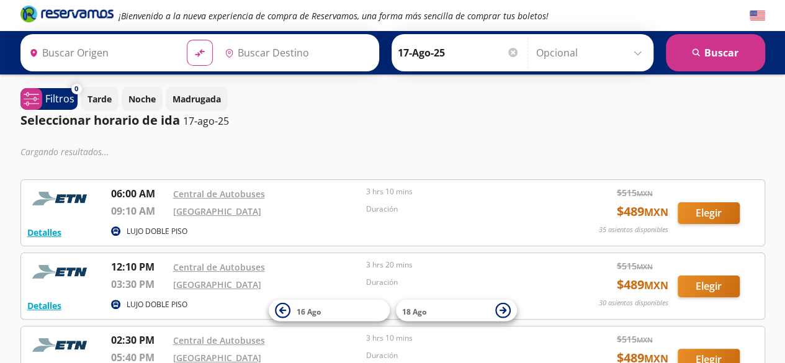
type input "Tequisquiapan, [GEOGRAPHIC_DATA]"
type input "[GEOGRAPHIC_DATA], [GEOGRAPHIC_DATA]"
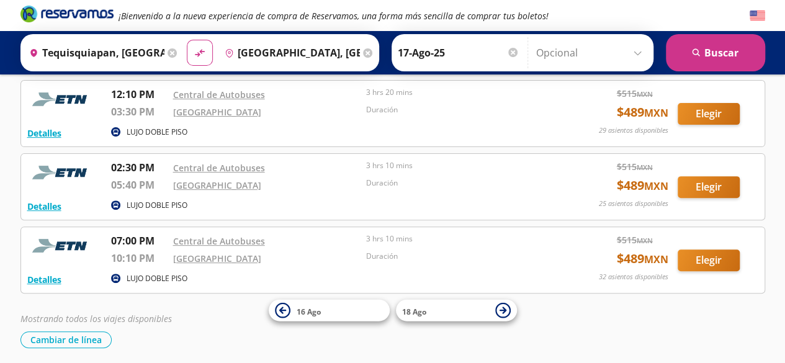
scroll to position [135, 0]
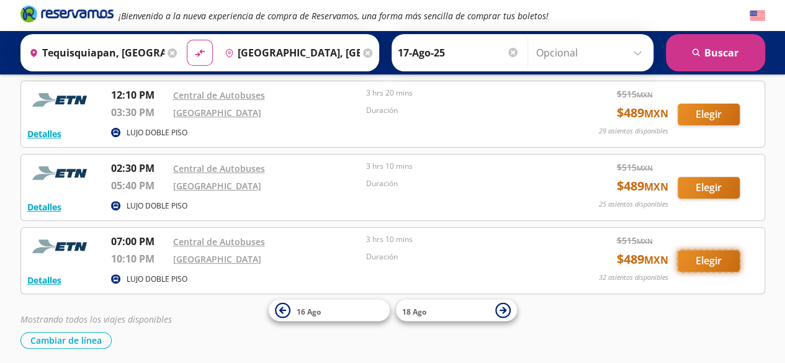
click at [711, 260] on button "Elegir" at bounding box center [709, 261] width 62 height 22
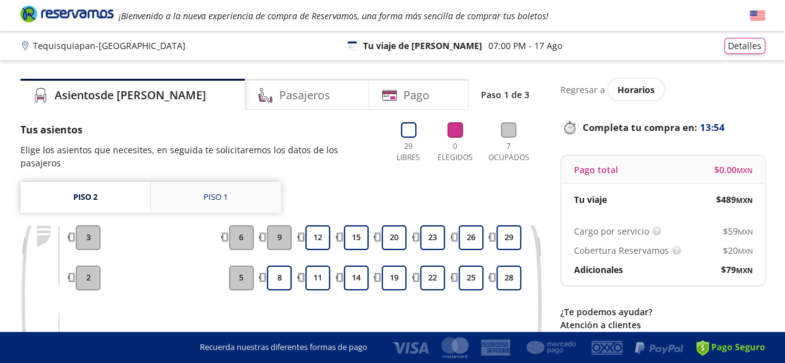
click at [222, 191] on div "Piso 1" at bounding box center [216, 197] width 24 height 12
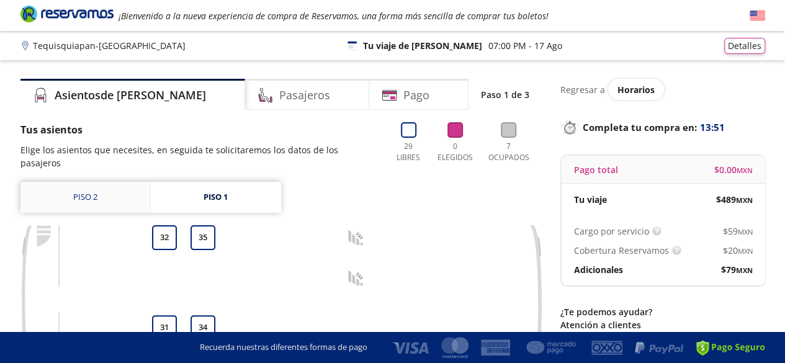
click at [80, 182] on link "Piso 2" at bounding box center [85, 197] width 130 height 31
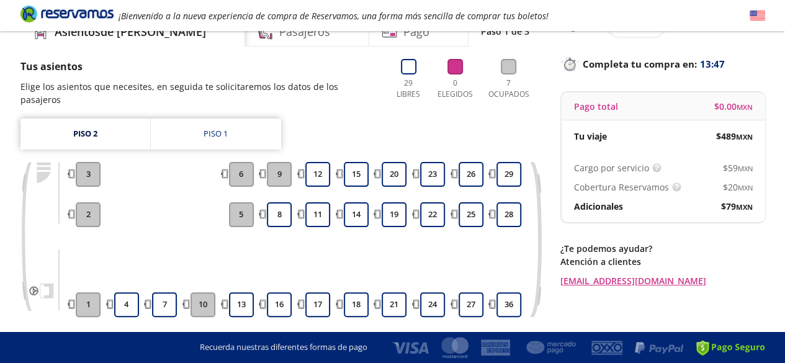
scroll to position [68, 0]
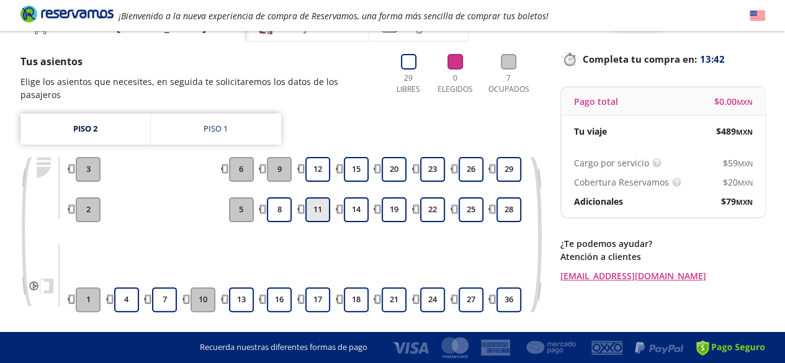
click at [319, 197] on button "11" at bounding box center [317, 209] width 25 height 25
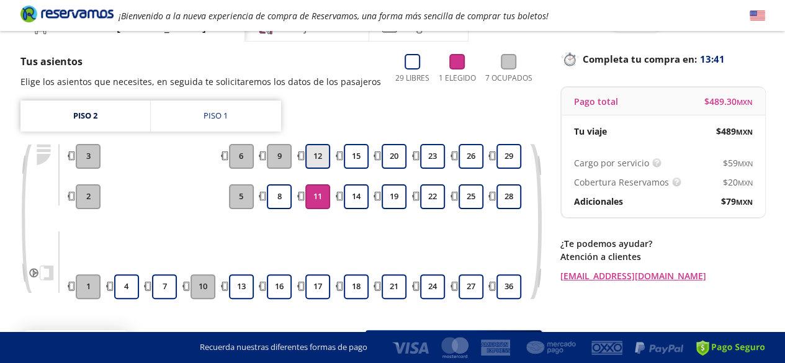
click at [320, 153] on button "12" at bounding box center [317, 156] width 25 height 25
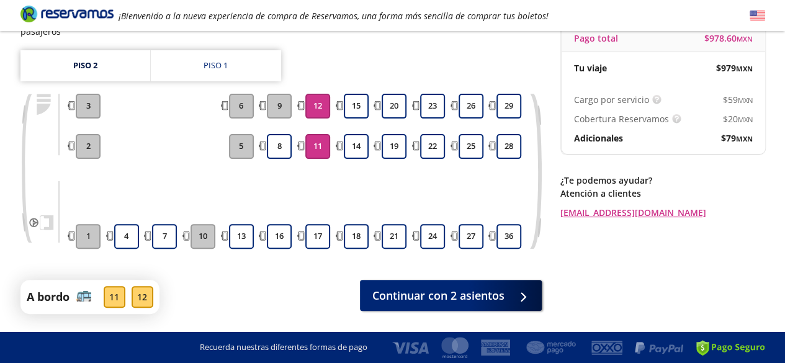
scroll to position [128, 0]
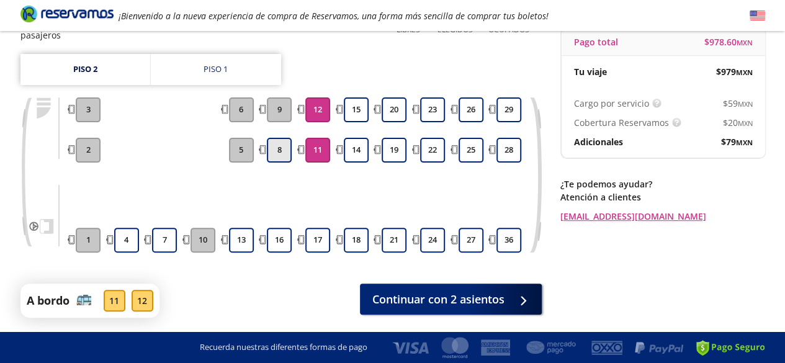
click at [283, 138] on button "8" at bounding box center [279, 150] width 25 height 25
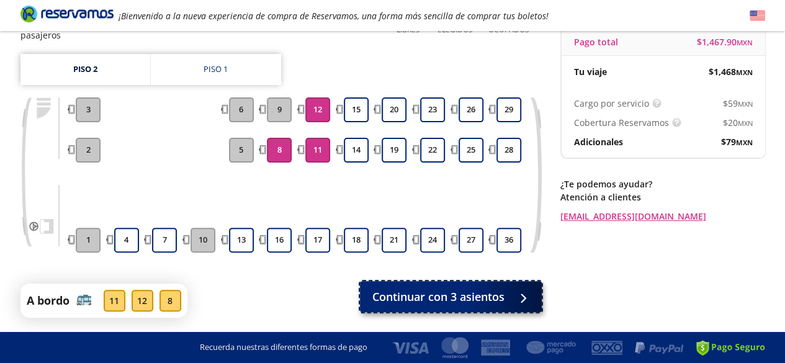
click at [442, 289] on span "Continuar con 3 asientos" at bounding box center [438, 297] width 132 height 17
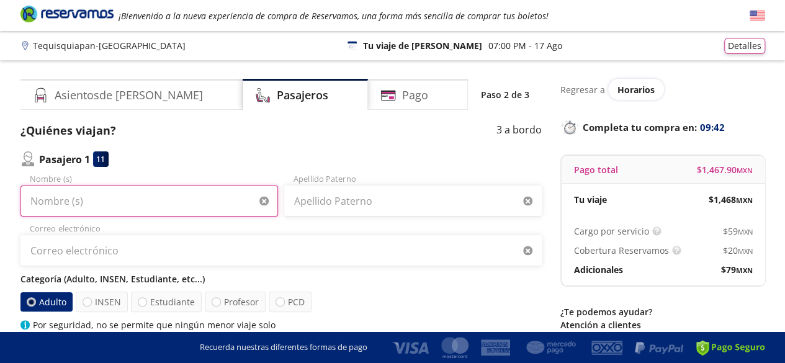
click at [89, 202] on input "Nombre (s)" at bounding box center [149, 201] width 258 height 31
type input "Maria del Carmen"
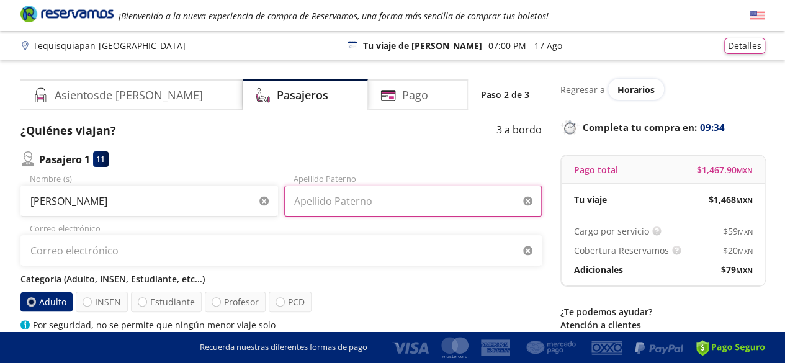
click at [354, 202] on input "Apellido Paterno" at bounding box center [413, 201] width 258 height 31
type input "Moctezuma"
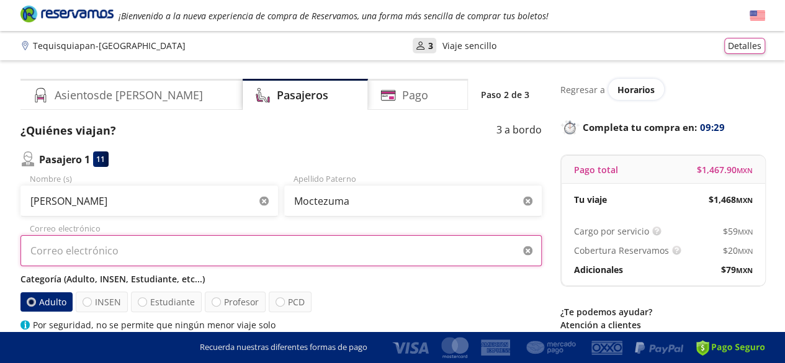
click at [158, 252] on input "Correo electrónico" at bounding box center [280, 250] width 521 height 31
type input "ibarrera_27@hotmail.com"
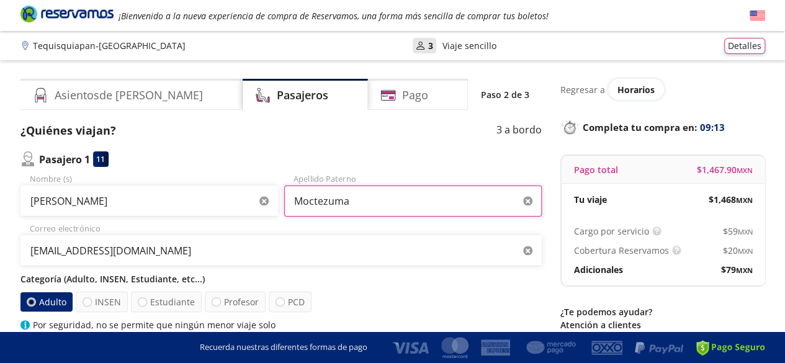
click at [418, 205] on input "Moctezuma" at bounding box center [413, 201] width 258 height 31
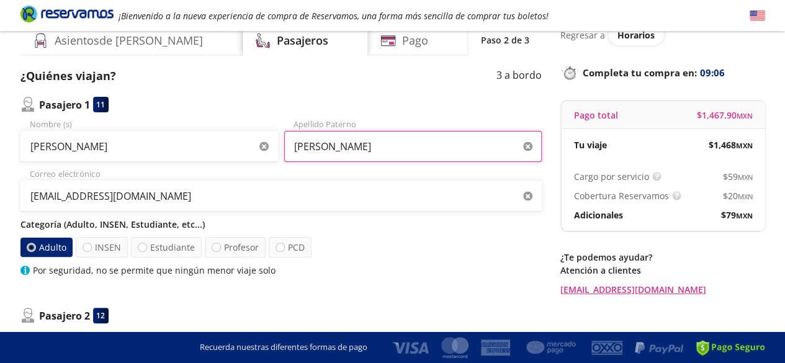
scroll to position [57, 0]
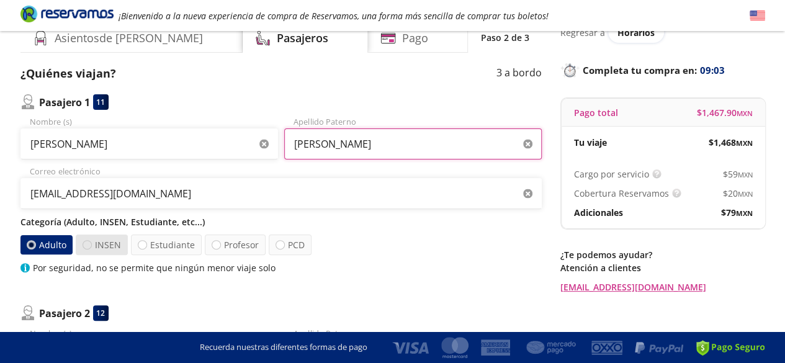
type input "Moctezuma Vazquez"
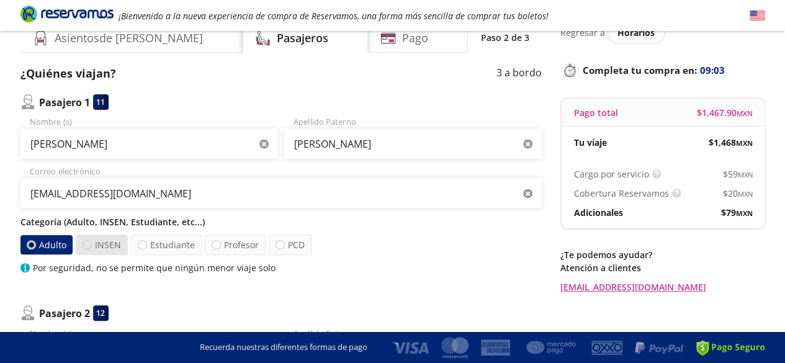
click at [90, 246] on div at bounding box center [87, 244] width 9 height 9
click at [90, 246] on input "INSEN" at bounding box center [87, 245] width 8 height 8
radio input "true"
radio input "false"
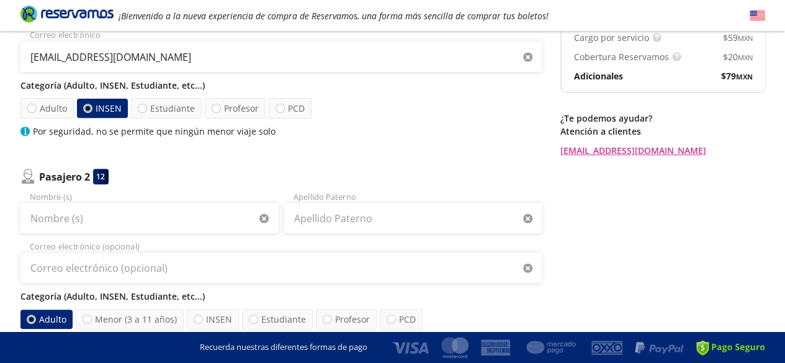
scroll to position [200, 0]
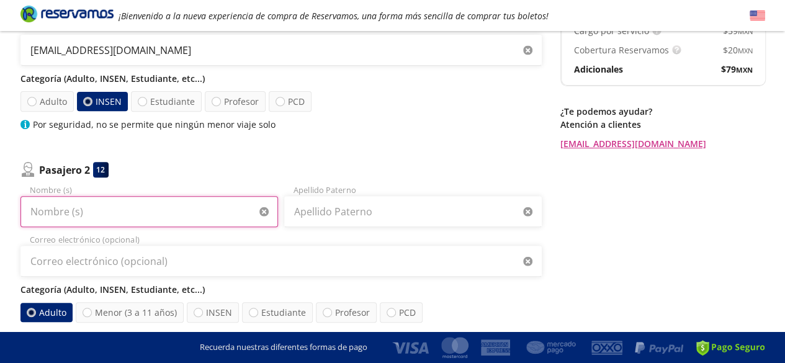
click at [161, 215] on input "Nombre (s)" at bounding box center [149, 211] width 258 height 31
type input "Antonio"
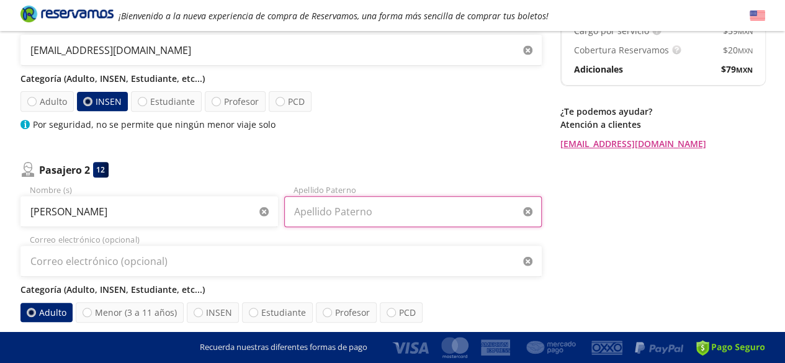
click at [304, 215] on input "Apellido Paterno" at bounding box center [413, 211] width 258 height 31
type input "Barrera Gonzalez"
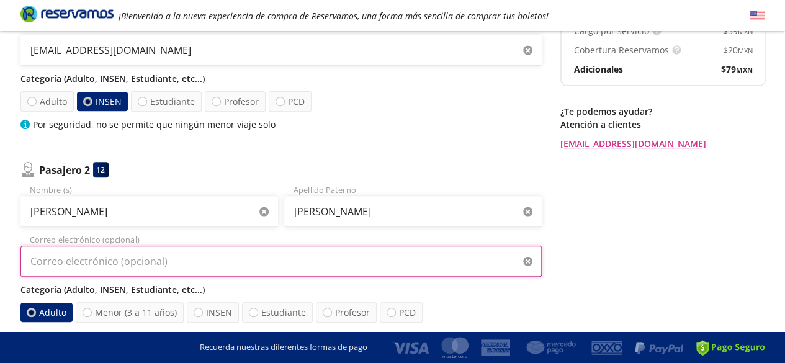
click at [145, 264] on input "Correo electrónico (opcional)" at bounding box center [280, 261] width 521 height 31
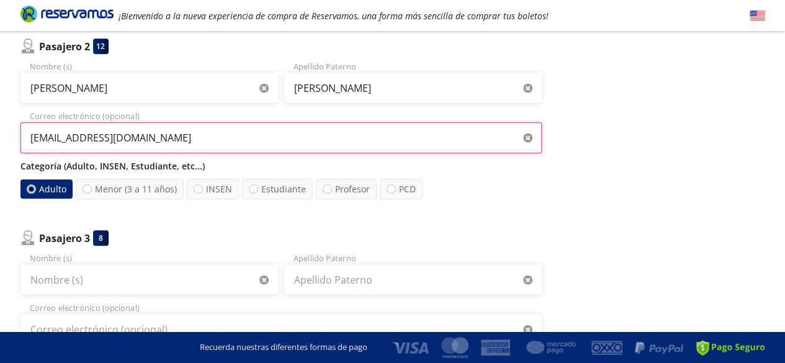
scroll to position [325, 0]
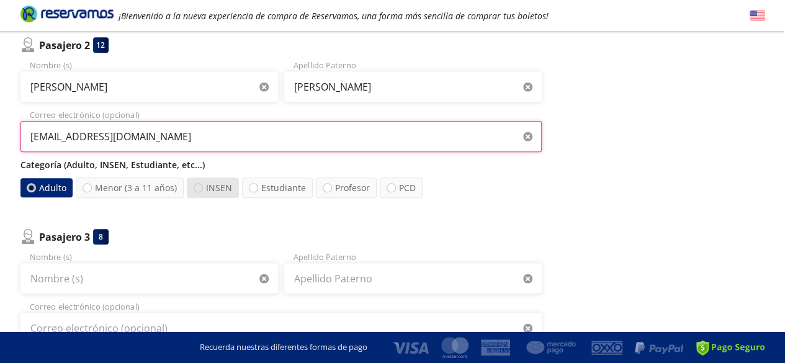
type input "ibarrera_27@hotmail.com"
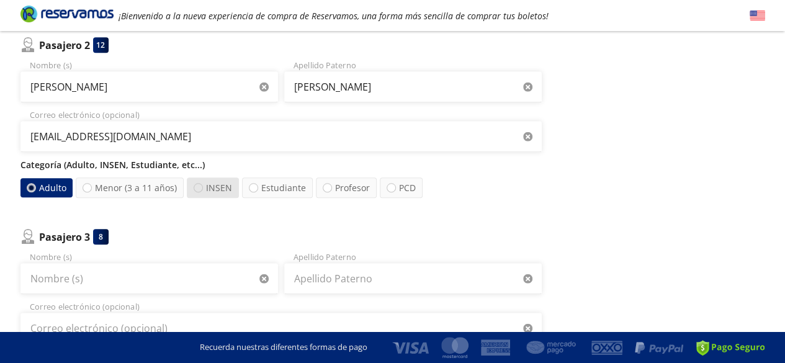
click at [197, 188] on div at bounding box center [198, 187] width 9 height 9
click at [197, 188] on input "INSEN" at bounding box center [198, 188] width 8 height 8
radio input "true"
radio input "false"
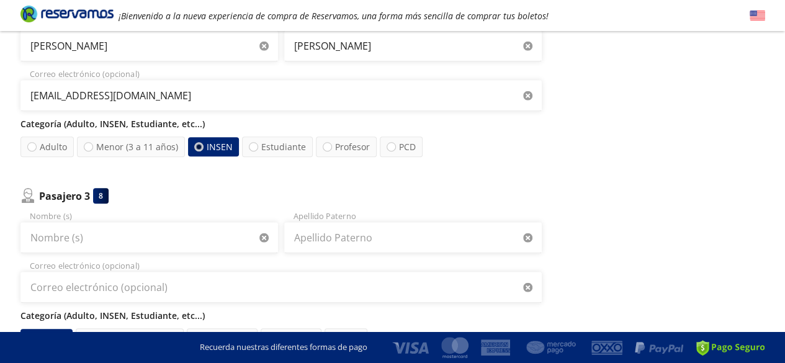
scroll to position [369, 0]
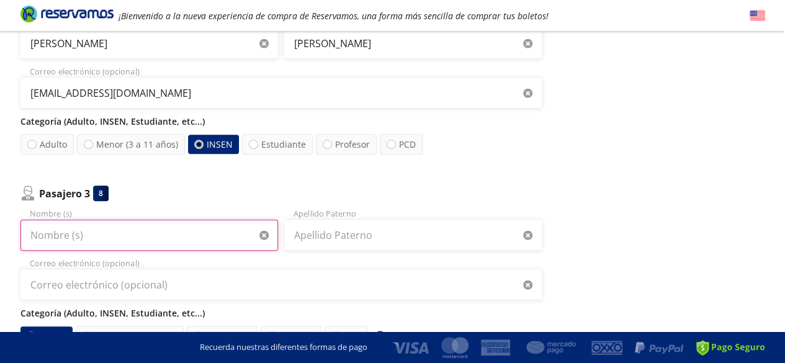
click at [128, 233] on input "Nombre (s)" at bounding box center [149, 235] width 258 height 31
type input "Iran Gabriela"
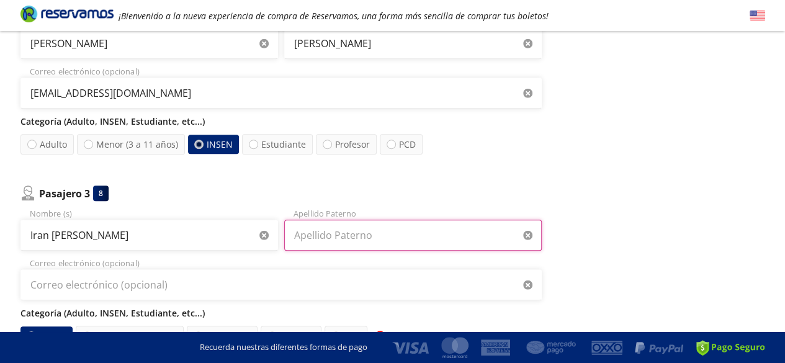
click at [360, 238] on input "Apellido Paterno" at bounding box center [413, 235] width 258 height 31
type input "Barrera Moctezuma"
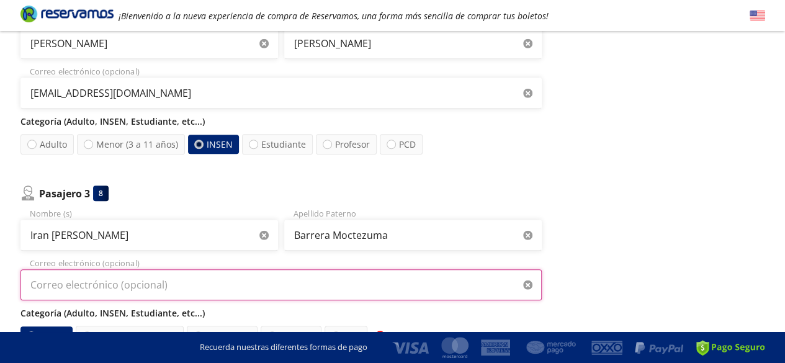
click at [310, 285] on input "Correo electrónico (opcional)" at bounding box center [280, 284] width 521 height 31
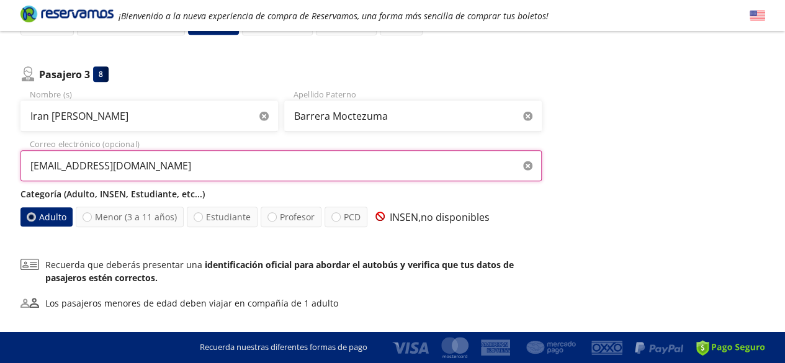
scroll to position [582, 0]
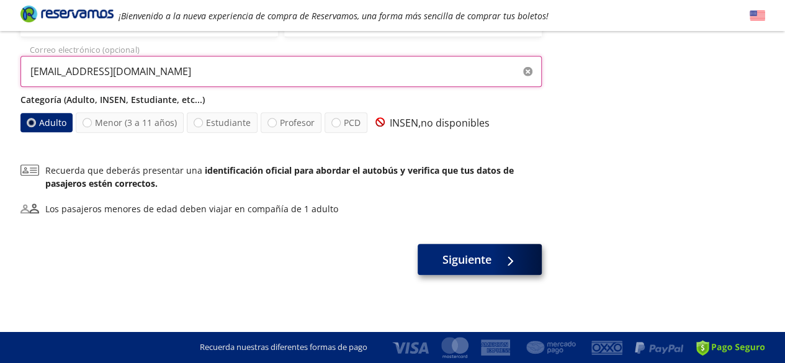
type input "ibarrera_27@hotmail.com"
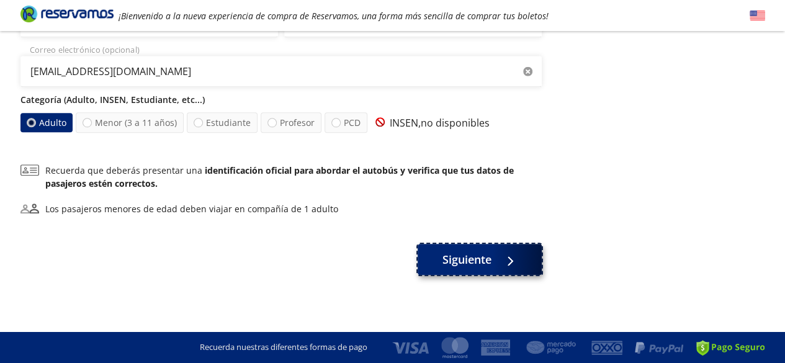
click at [496, 266] on button "Siguiente" at bounding box center [480, 259] width 124 height 31
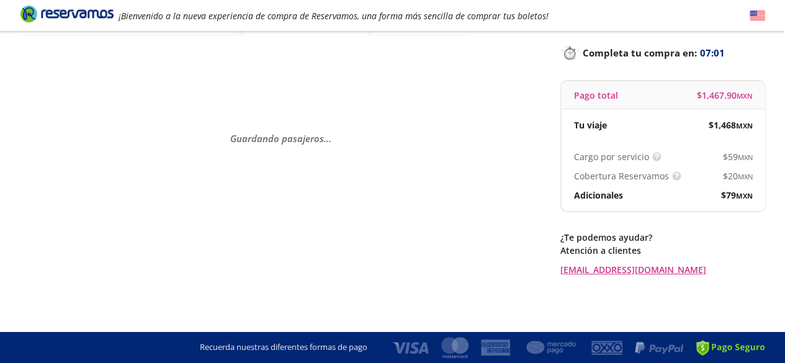
scroll to position [0, 0]
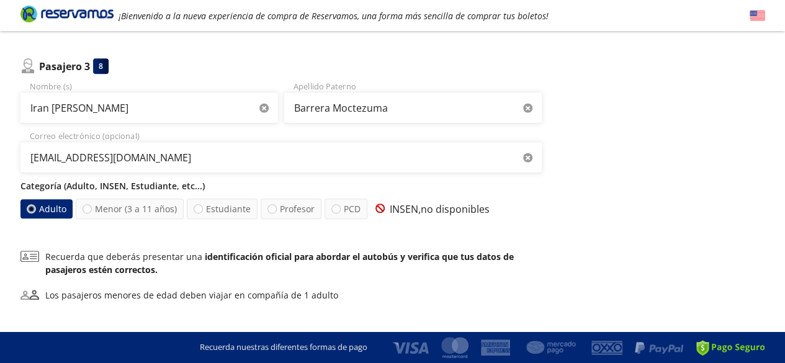
scroll to position [582, 0]
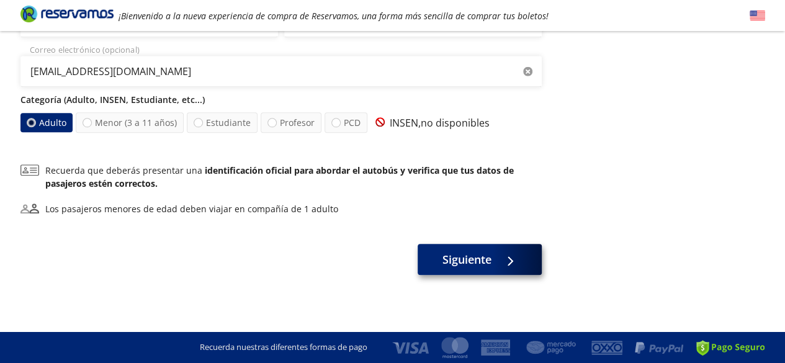
drag, startPoint x: 506, startPoint y: 245, endPoint x: 493, endPoint y: 253, distance: 15.3
click at [493, 253] on button "Siguiente" at bounding box center [480, 259] width 124 height 31
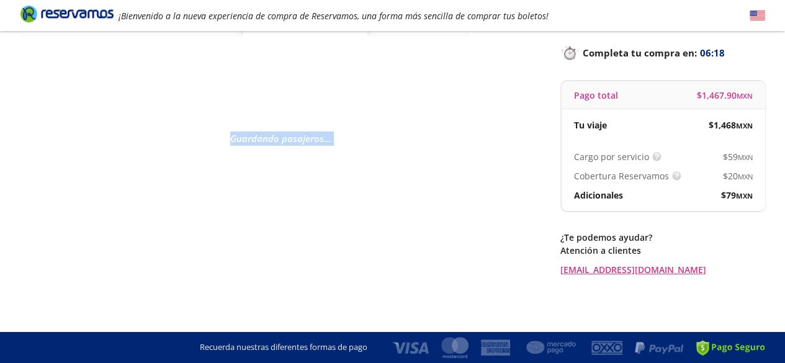
scroll to position [0, 0]
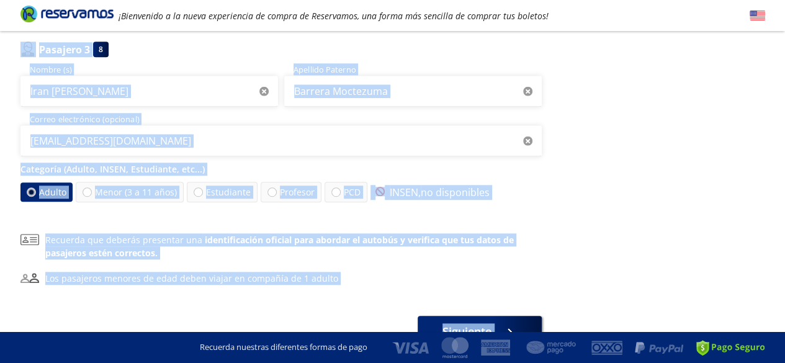
scroll to position [582, 0]
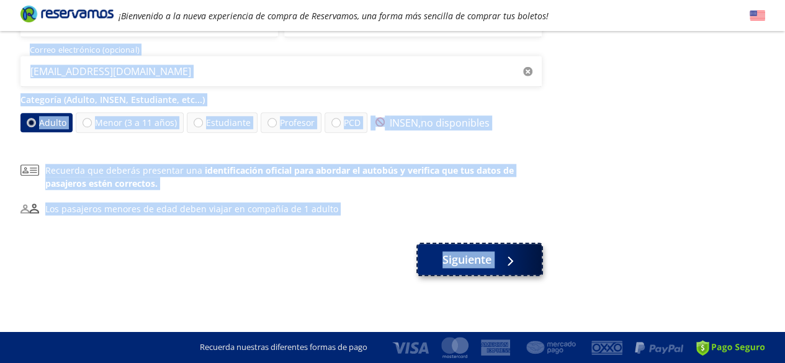
click at [487, 267] on button "Siguiente" at bounding box center [480, 259] width 124 height 31
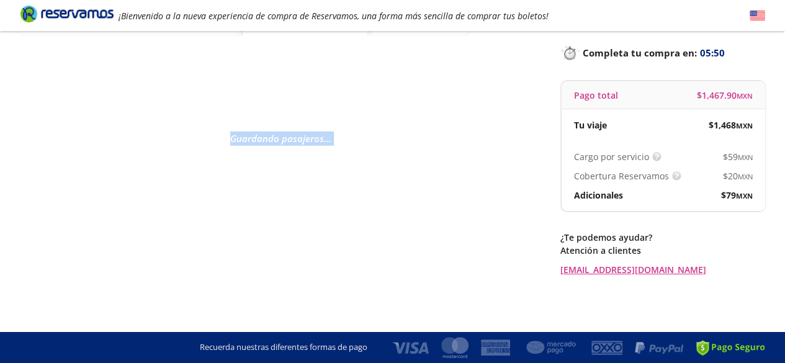
scroll to position [0, 0]
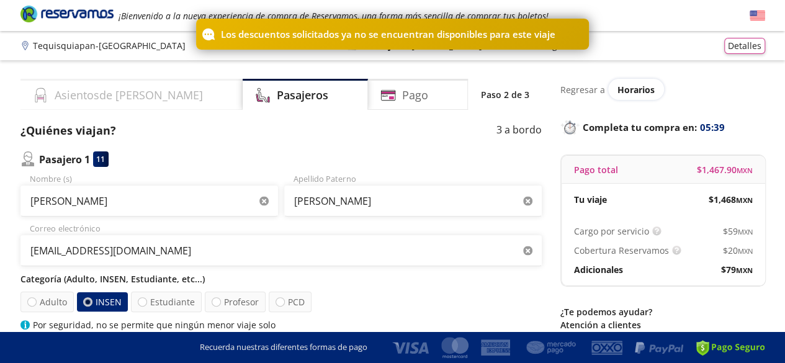
click at [138, 99] on div "Asientos de Ida" at bounding box center [131, 94] width 222 height 31
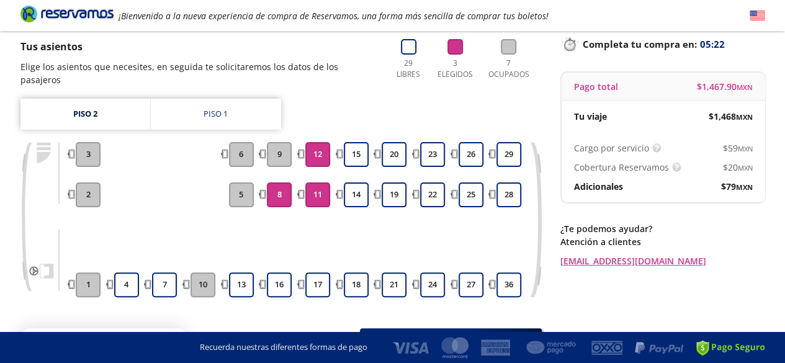
scroll to position [125, 0]
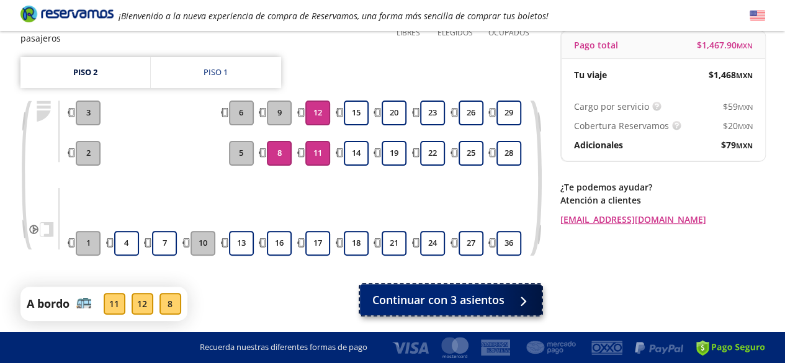
click at [431, 292] on span "Continuar con 3 asientos" at bounding box center [438, 300] width 132 height 17
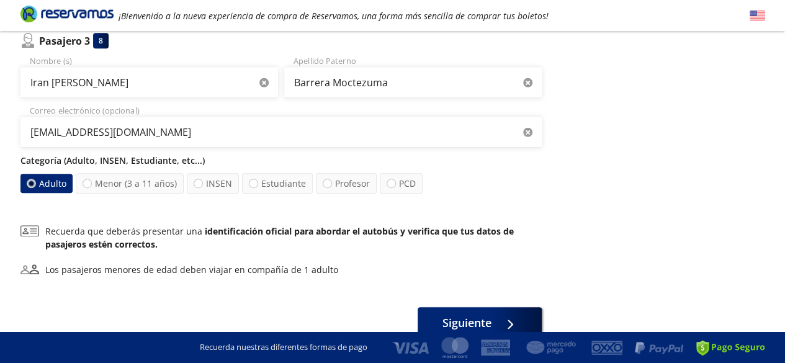
scroll to position [547, 0]
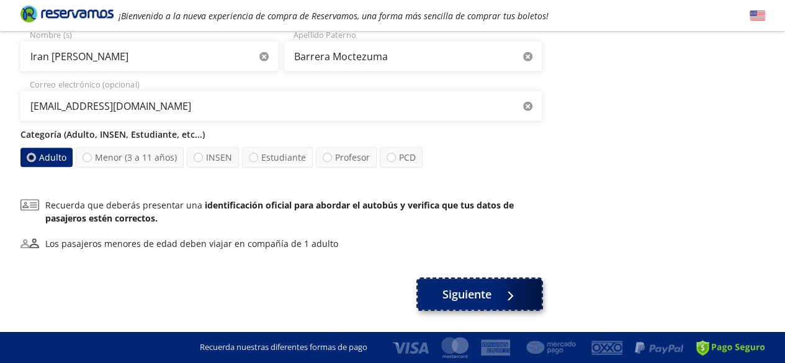
click at [499, 294] on div at bounding box center [507, 295] width 19 height 16
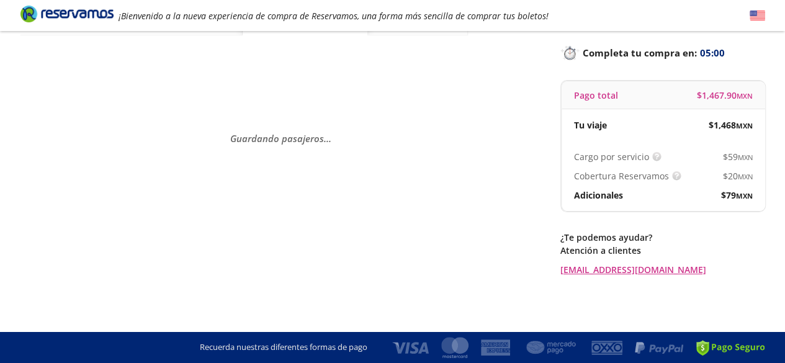
scroll to position [0, 0]
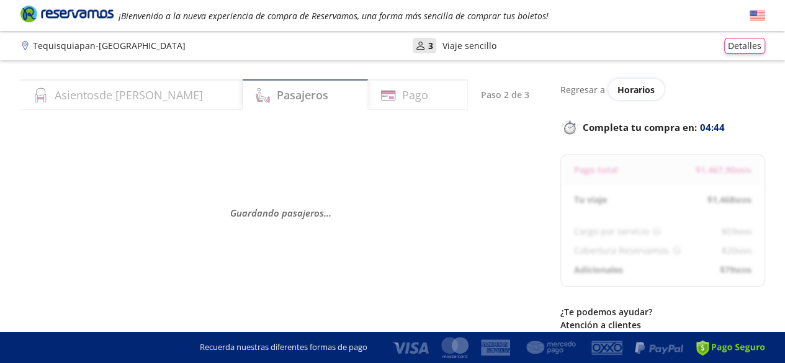
select select "MX"
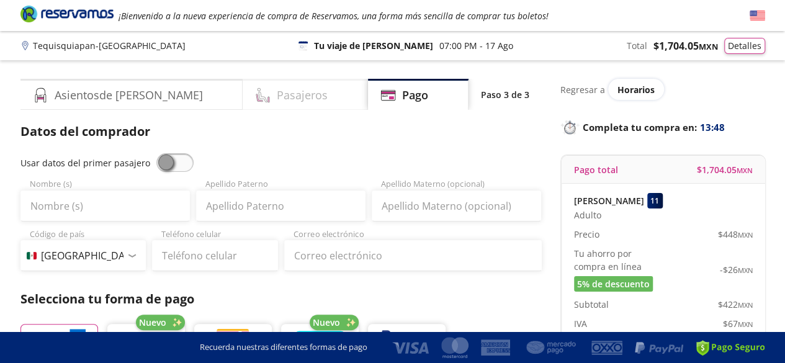
click at [277, 94] on h4 "Pasajeros" at bounding box center [302, 95] width 51 height 17
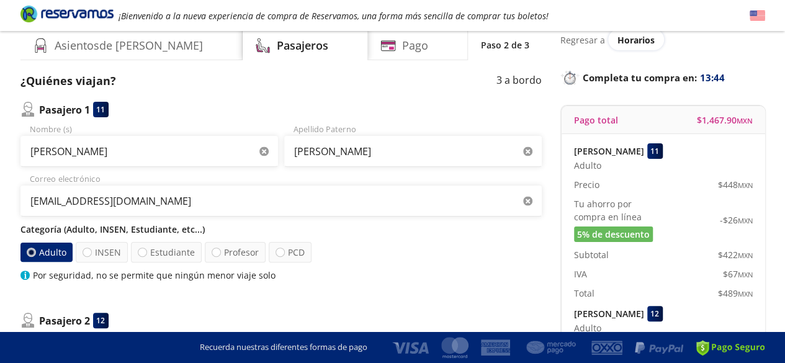
scroll to position [47, 0]
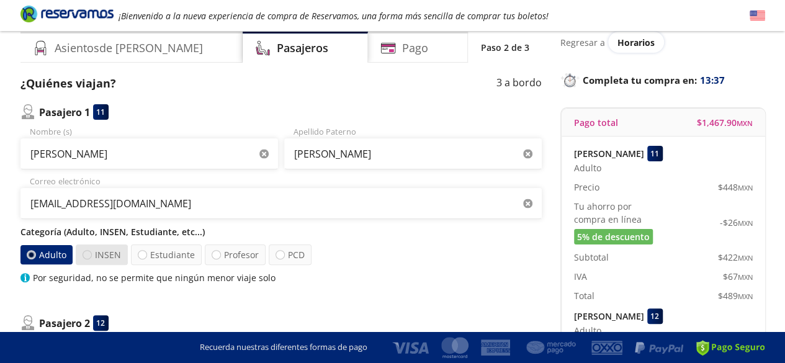
click at [86, 258] on div at bounding box center [87, 254] width 9 height 9
click at [86, 258] on input "INSEN" at bounding box center [87, 255] width 8 height 8
radio input "true"
radio input "false"
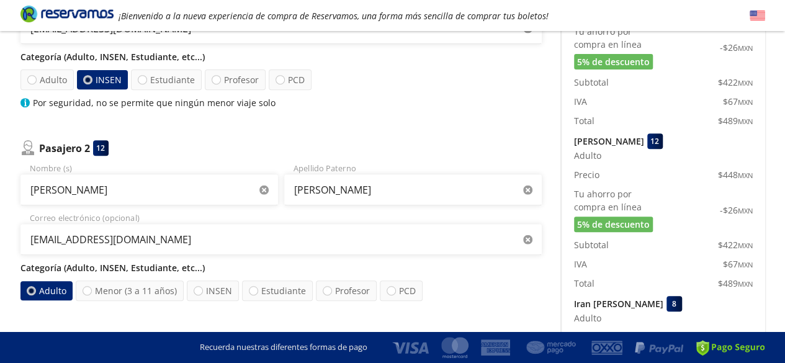
scroll to position [222, 0]
click at [198, 291] on div at bounding box center [198, 291] width 9 height 9
click at [198, 291] on input "INSEN" at bounding box center [198, 291] width 8 height 8
radio input "true"
radio input "false"
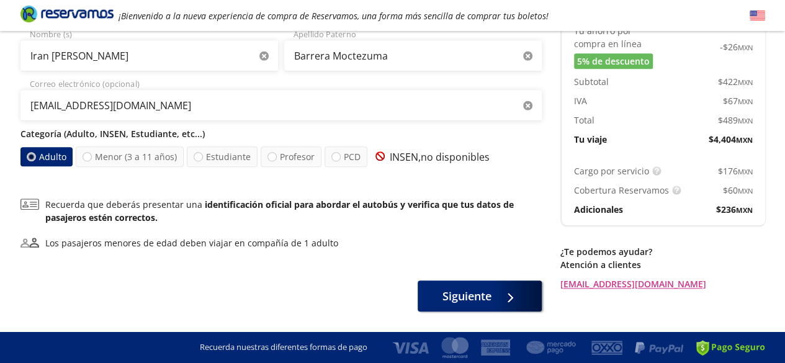
scroll to position [551, 0]
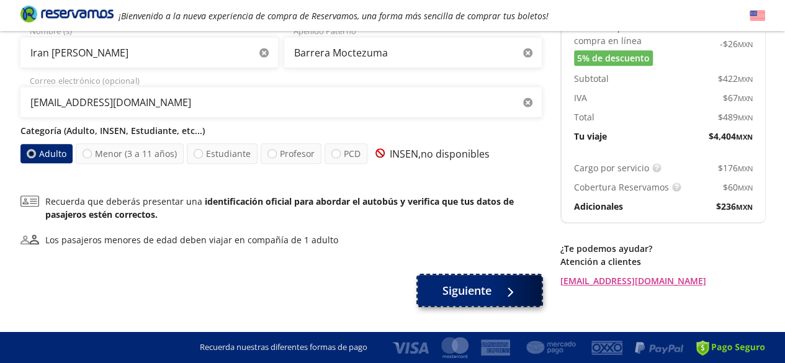
click at [465, 286] on span "Siguiente" at bounding box center [466, 290] width 49 height 17
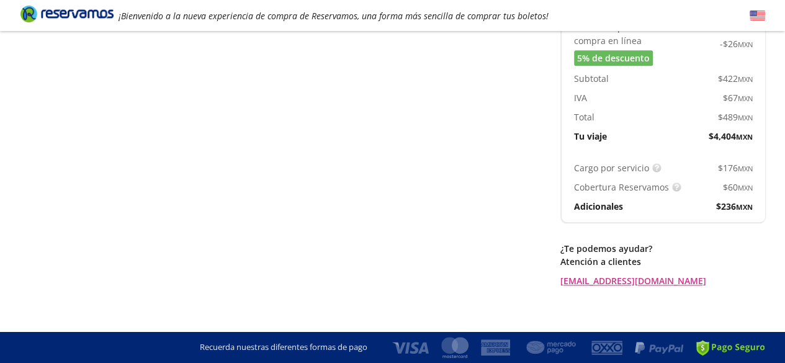
scroll to position [0, 0]
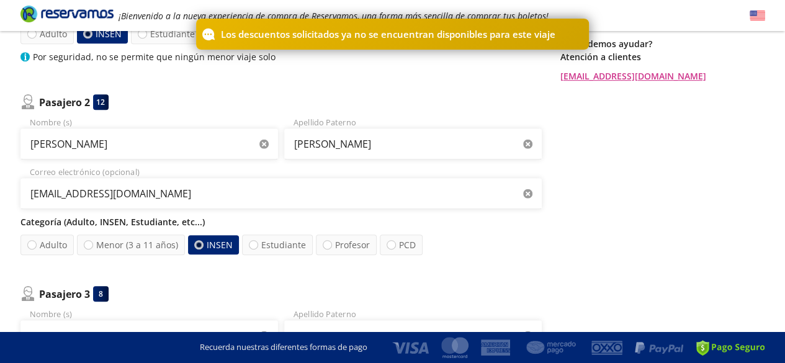
scroll to position [264, 0]
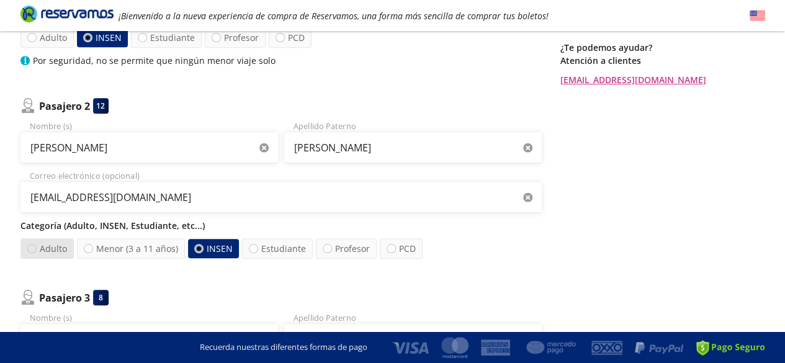
click at [33, 247] on div at bounding box center [31, 248] width 9 height 9
click at [33, 247] on input "Adulto" at bounding box center [32, 249] width 8 height 8
radio input "true"
radio input "false"
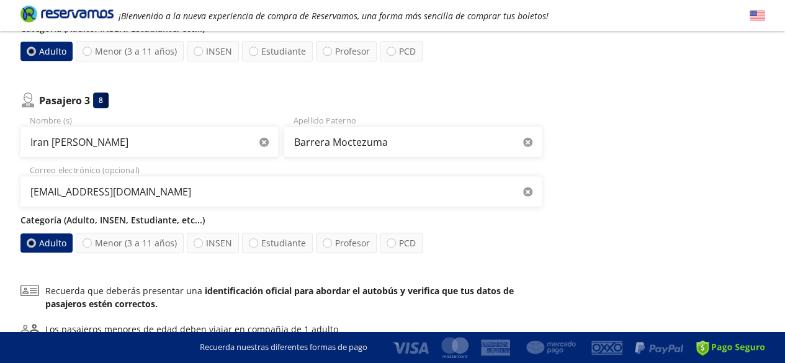
scroll to position [582, 0]
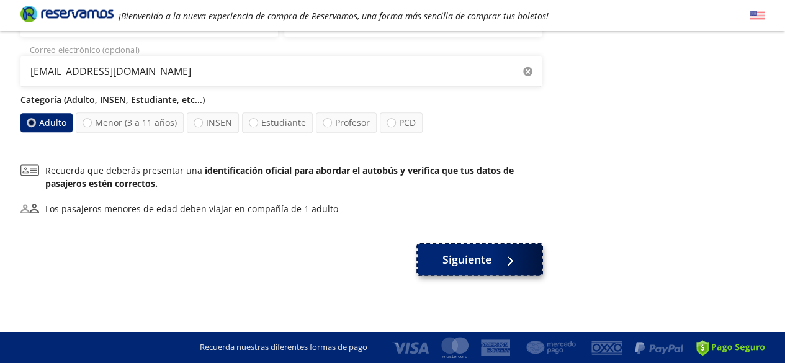
click at [514, 263] on div at bounding box center [507, 260] width 19 height 16
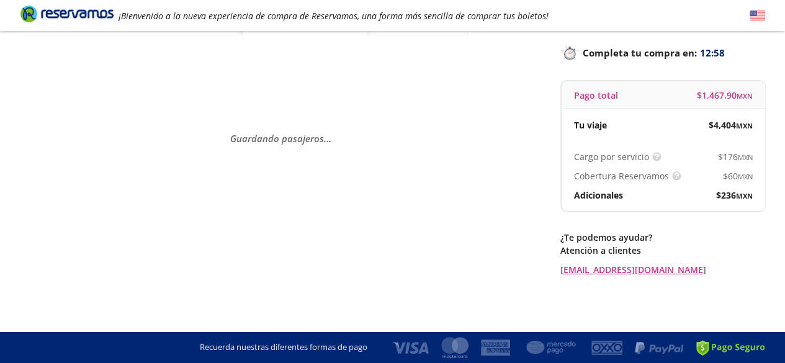
scroll to position [0, 0]
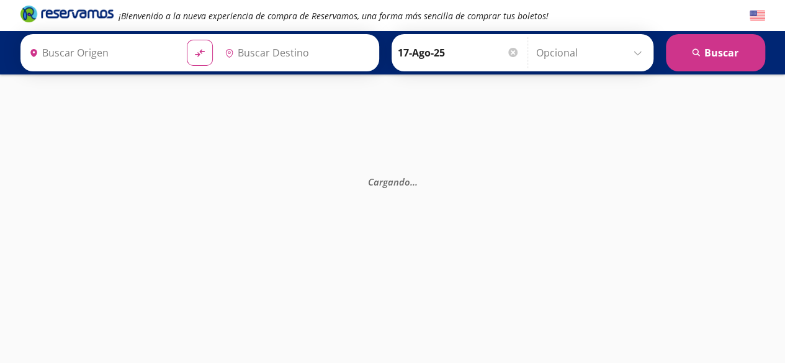
type input "[GEOGRAPHIC_DATA], [GEOGRAPHIC_DATA]"
type input "Tequisquiapan, [GEOGRAPHIC_DATA]"
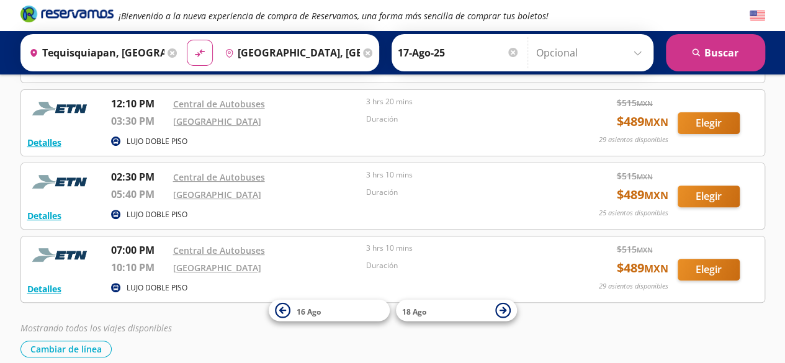
scroll to position [137, 0]
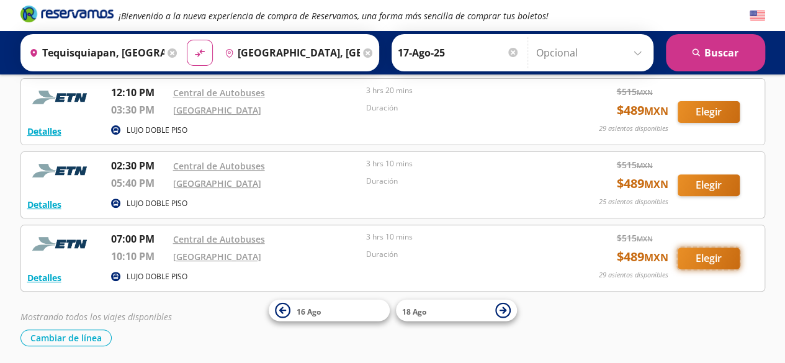
click at [698, 254] on button "Elegir" at bounding box center [709, 259] width 62 height 22
